Goal: Find specific page/section: Find specific page/section

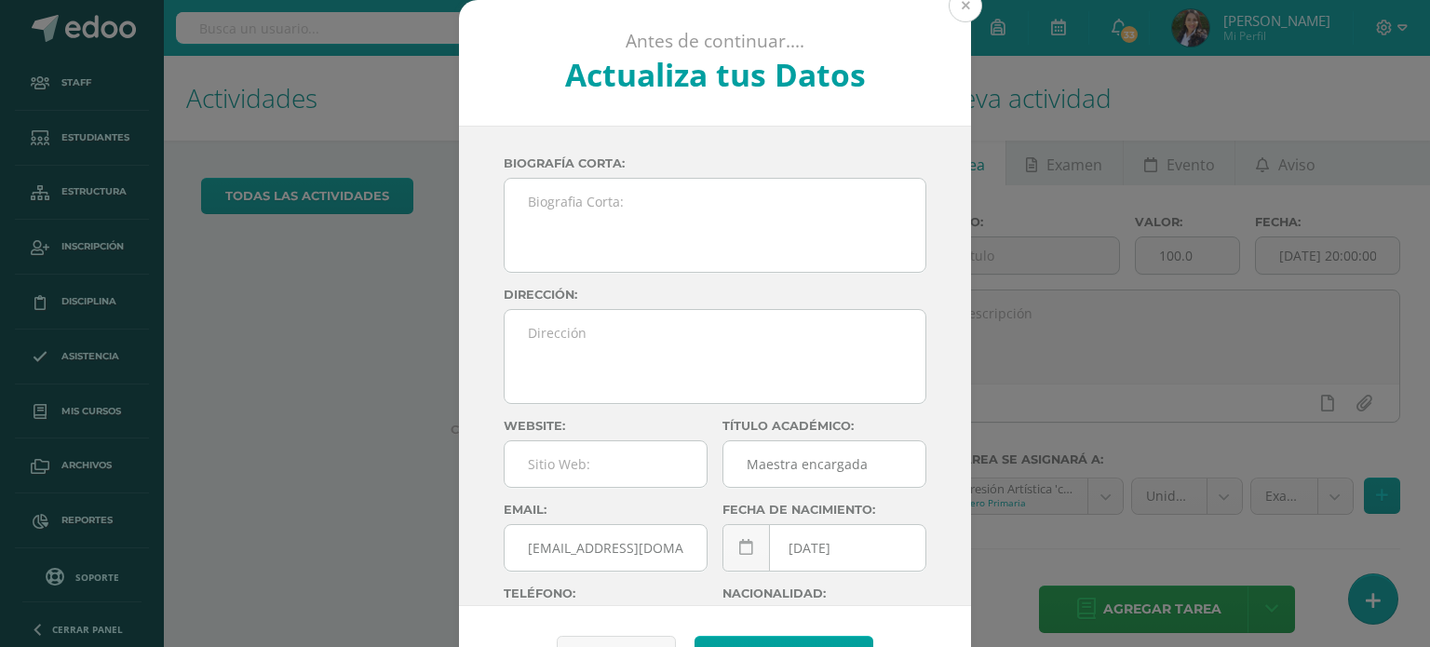
click at [962, 7] on button at bounding box center [965, 6] width 34 height 34
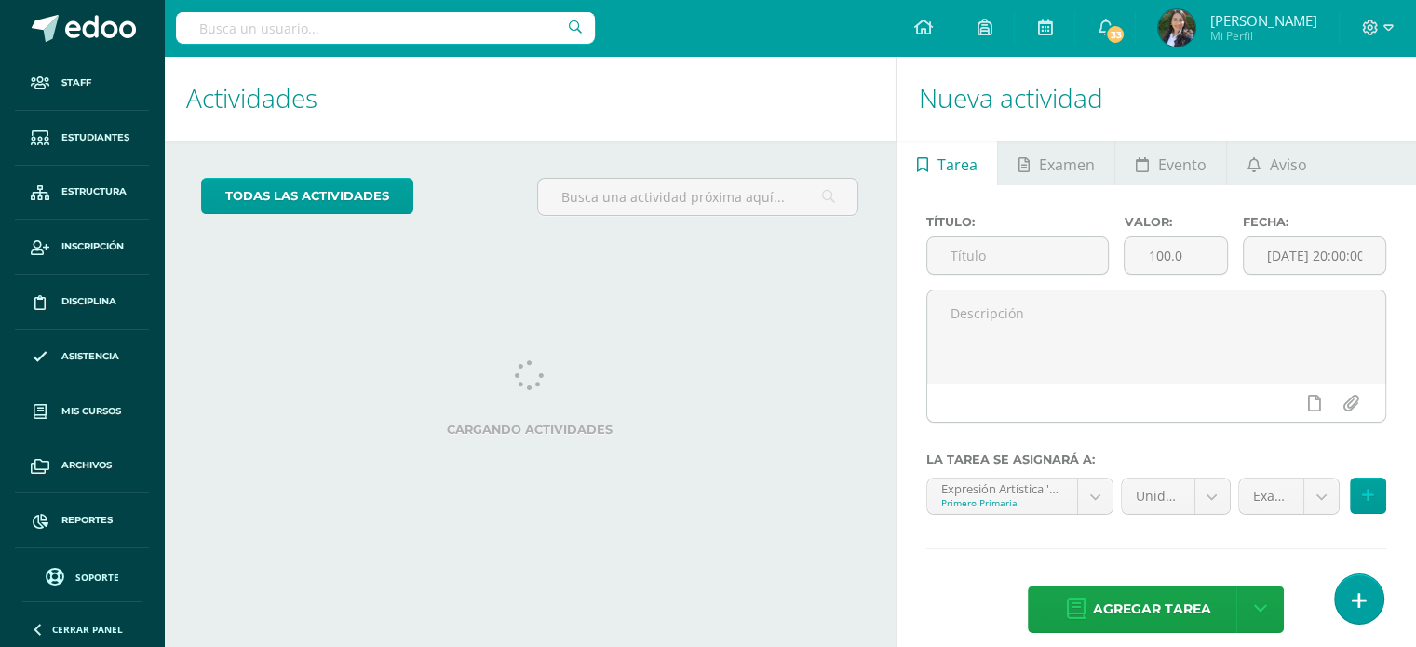
click at [404, 21] on input "text" at bounding box center [385, 28] width 419 height 32
type input "[PERSON_NAME]"
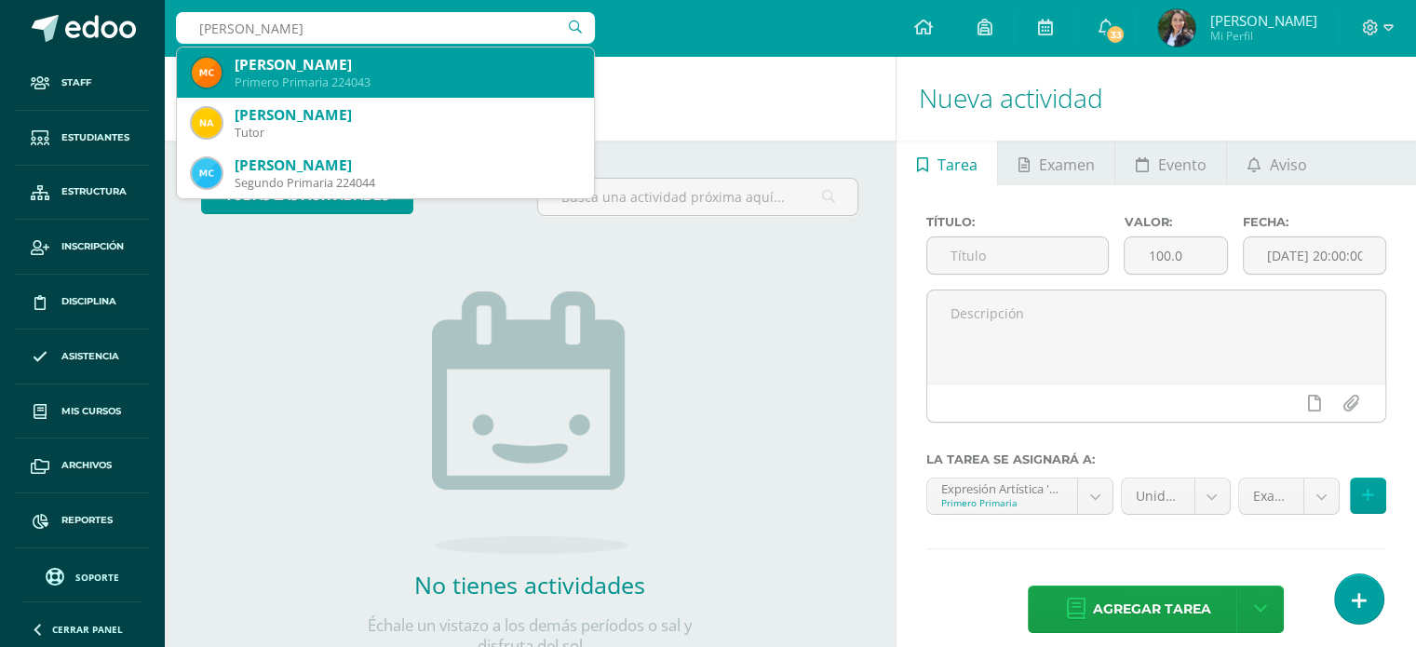
click at [306, 69] on div "[PERSON_NAME]" at bounding box center [407, 65] width 344 height 20
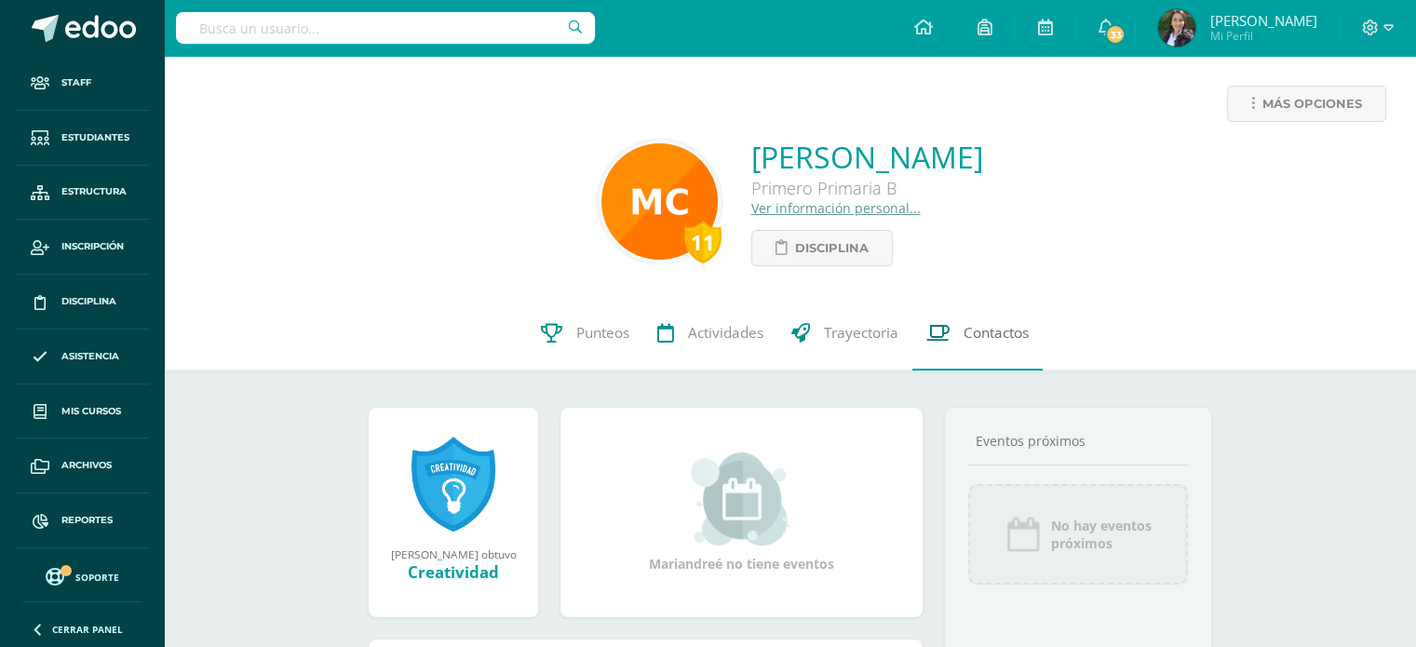
click at [1006, 341] on span "Contactos" at bounding box center [995, 333] width 65 height 20
